Goal: Learn about a topic

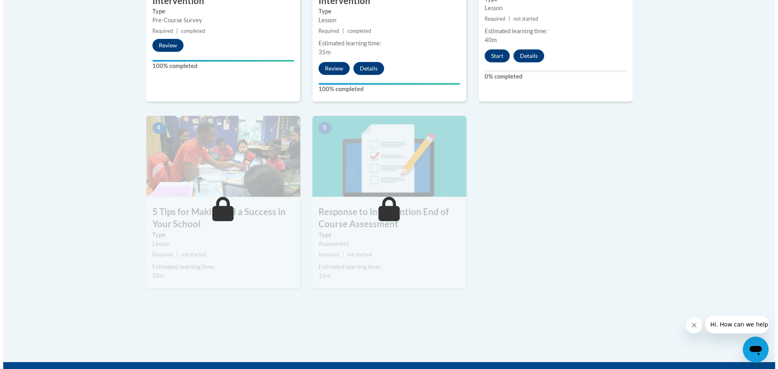
scroll to position [324, 0]
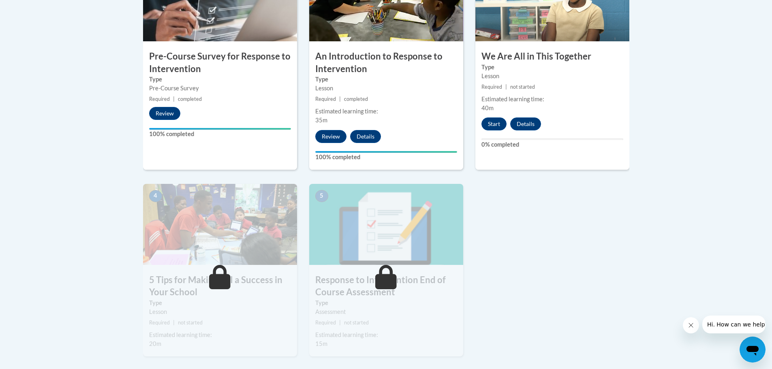
click at [547, 40] on img at bounding box center [552, 0] width 154 height 81
click at [488, 120] on button "Start" at bounding box center [493, 123] width 25 height 13
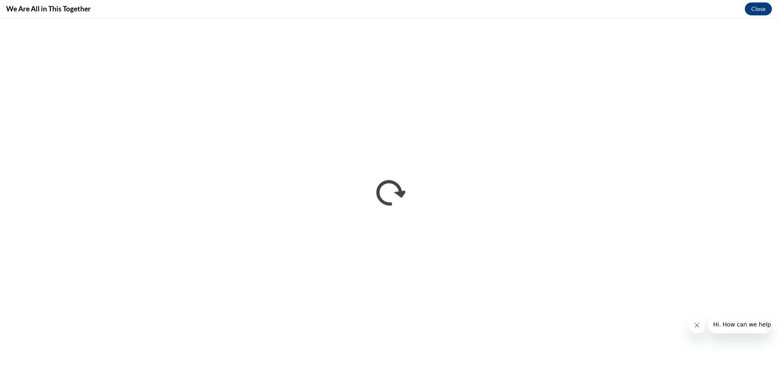
scroll to position [0, 0]
